Goal: Navigation & Orientation: Find specific page/section

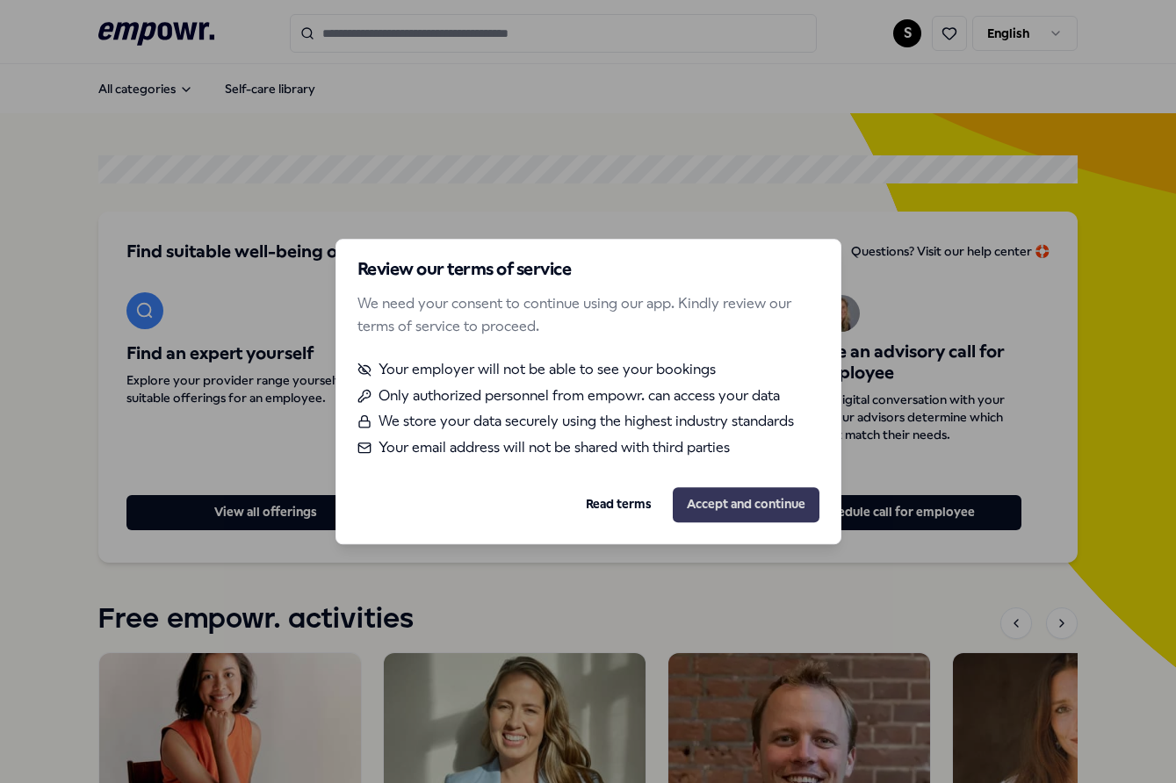
click at [730, 500] on button "Accept and continue" at bounding box center [746, 504] width 147 height 35
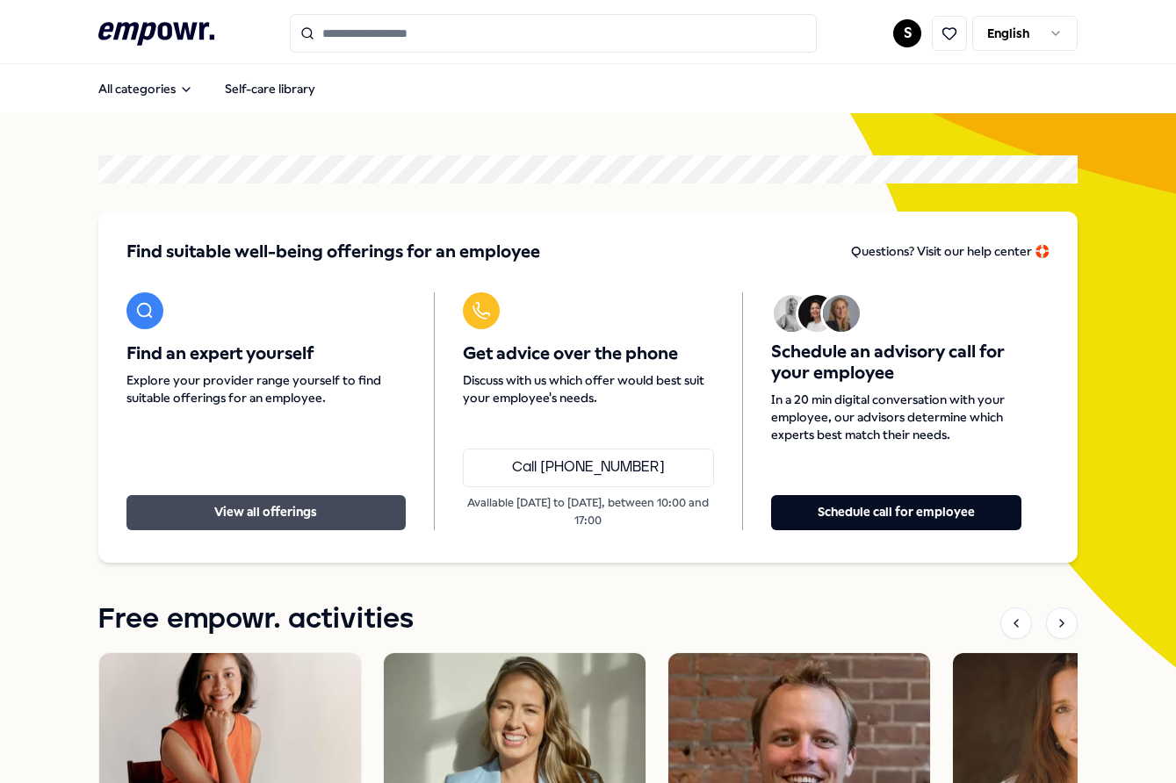
click at [283, 515] on button "View all offerings" at bounding box center [266, 512] width 280 height 35
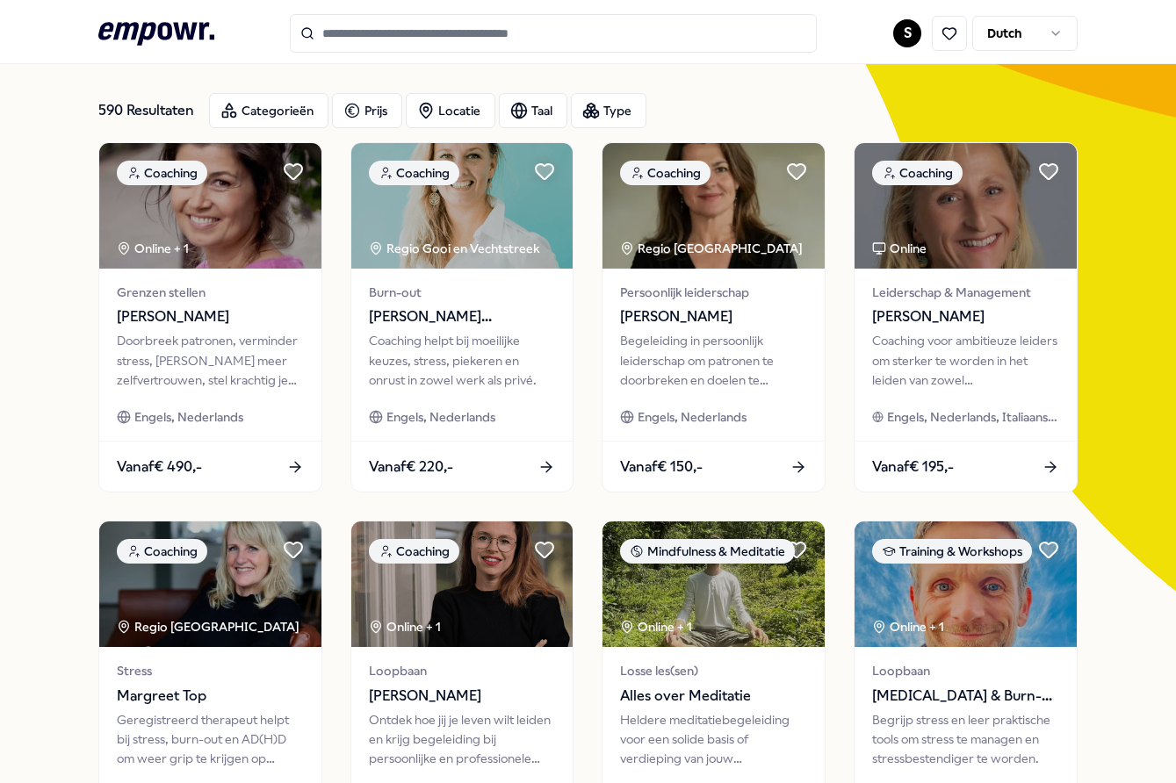
scroll to position [47, 0]
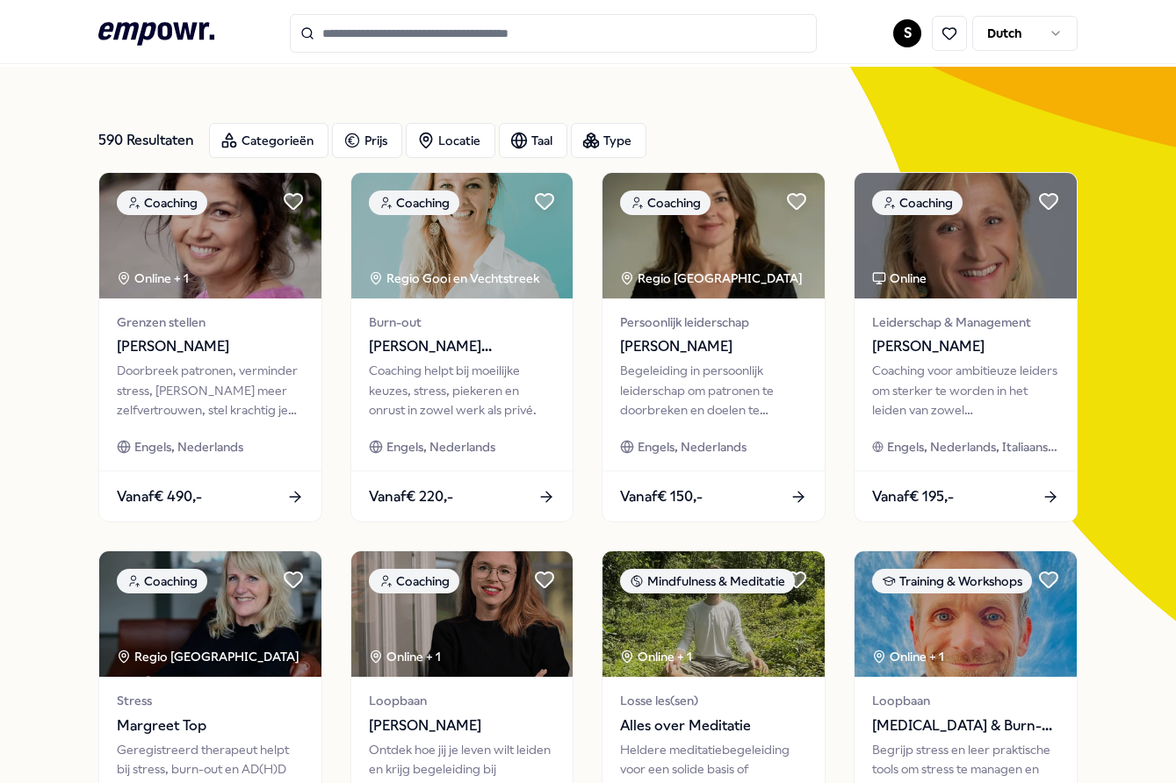
click at [126, 18] on icon ".empowr-logo_svg__cls-1{fill:#03032f}" at bounding box center [156, 34] width 116 height 32
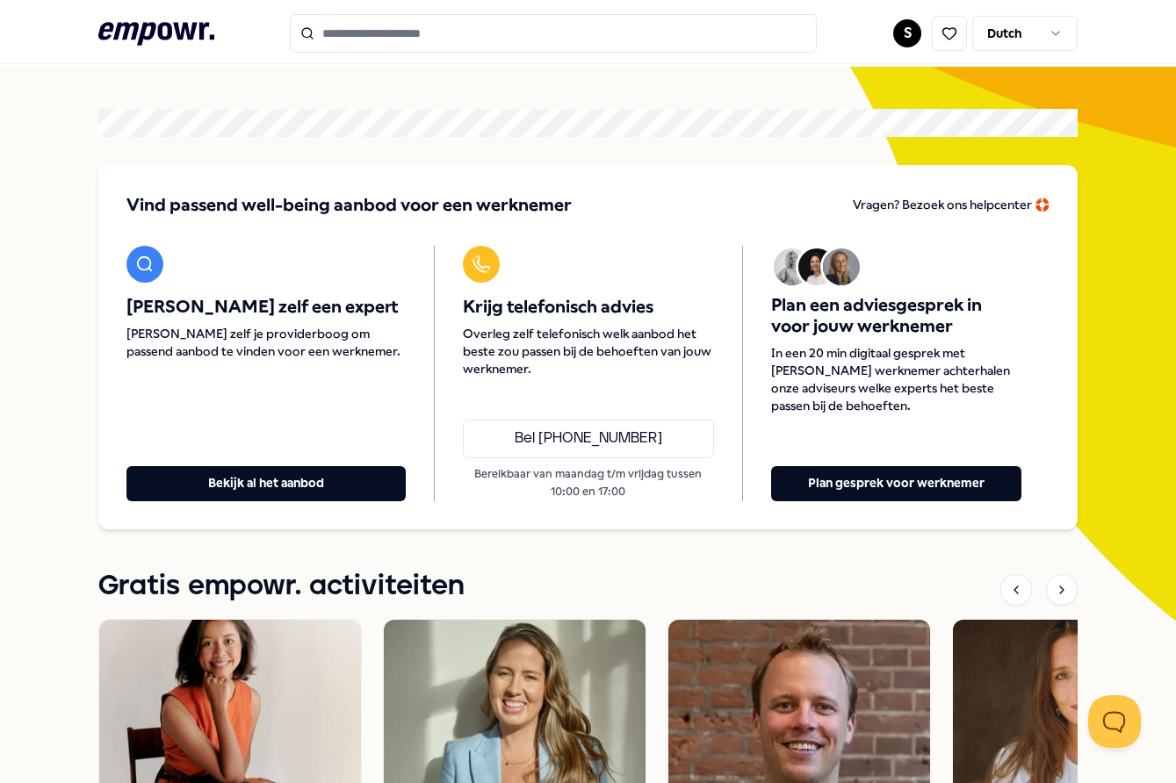
click at [325, 516] on div "Vind passend well-being aanbod voor een werknemer Vragen? Bezoek ons helpcenter…" at bounding box center [588, 347] width 980 height 364
